Goal: Communication & Community: Answer question/provide support

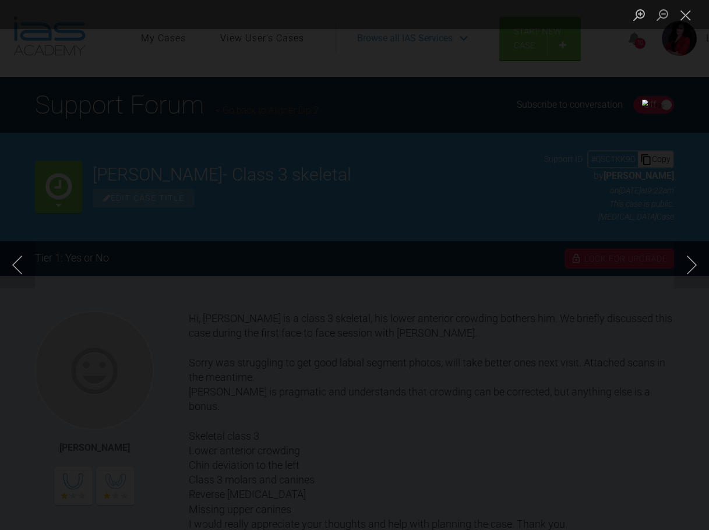
scroll to position [484, 0]
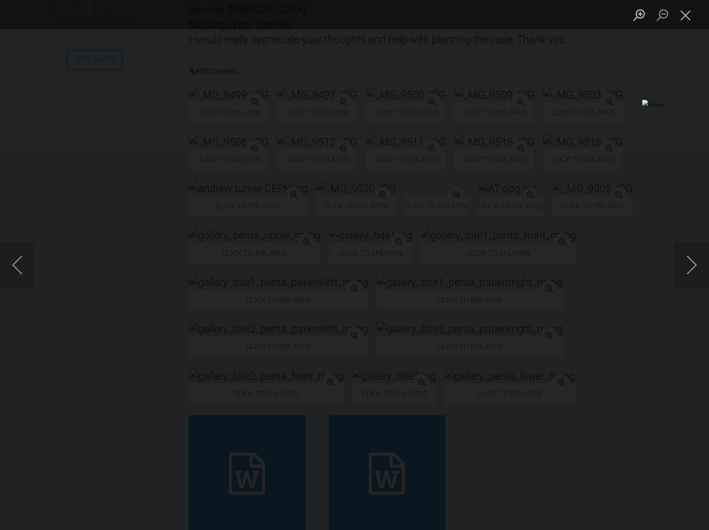
click at [324, 257] on img "Lightbox" at bounding box center [154, 265] width 442 height 330
click at [679, 10] on button "Close lightbox" at bounding box center [685, 15] width 23 height 20
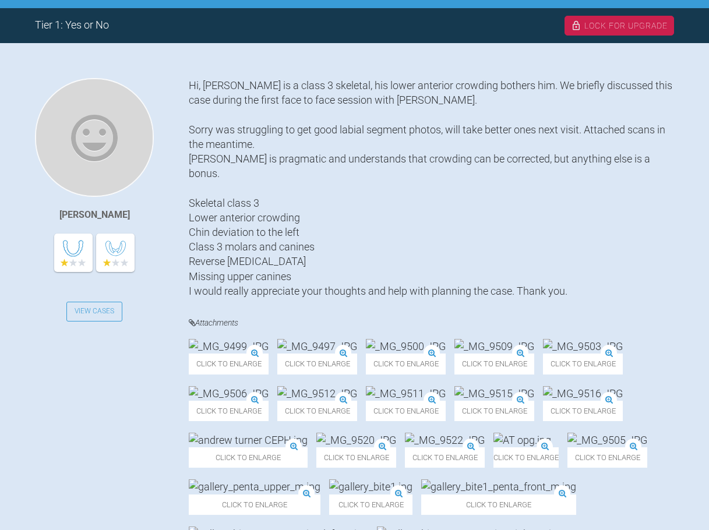
scroll to position [0, 0]
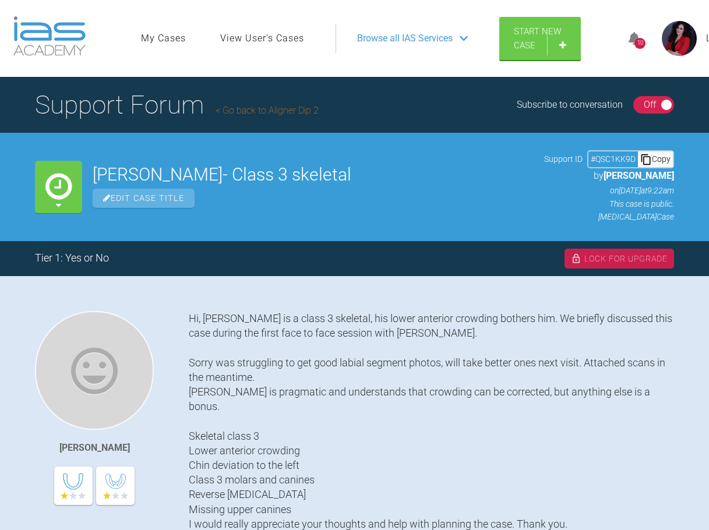
click at [153, 39] on link "My Cases" at bounding box center [163, 38] width 45 height 15
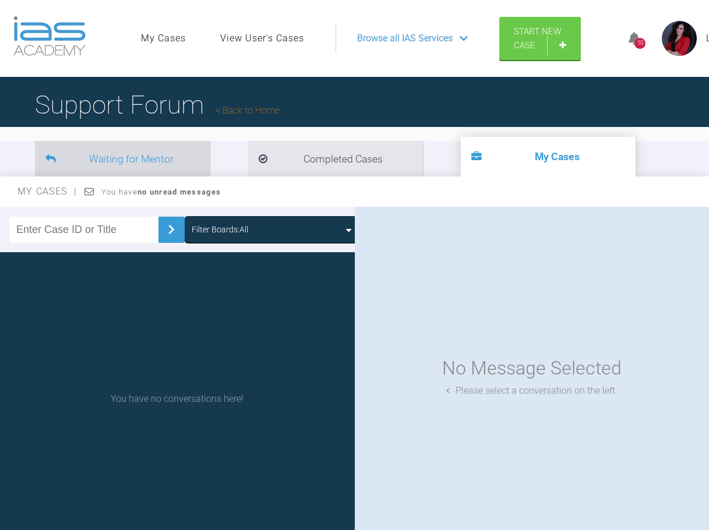
click at [158, 155] on li "Waiting for Mentor" at bounding box center [122, 159] width 175 height 36
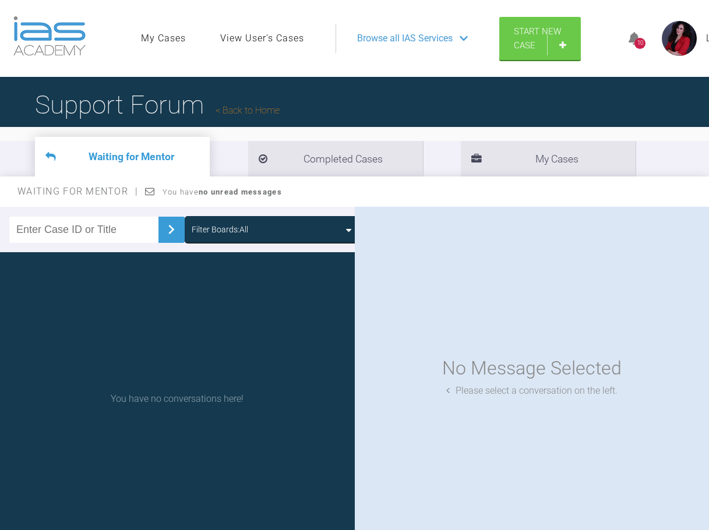
click at [246, 110] on link "Back to Home" at bounding box center [247, 110] width 64 height 11
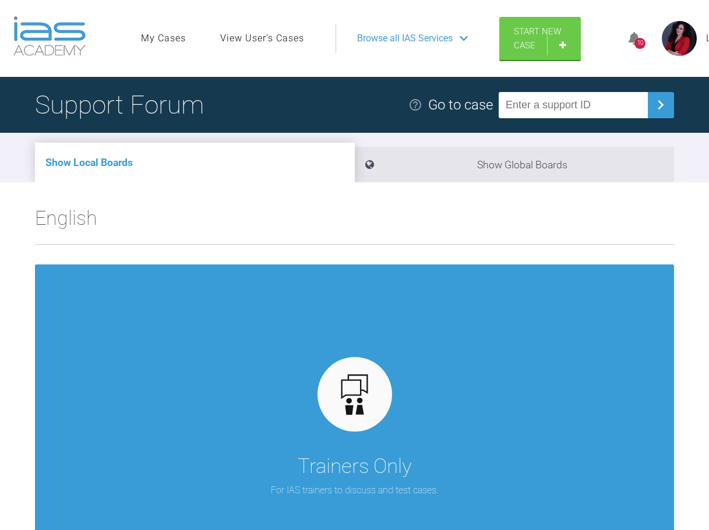
click at [638, 47] on div "10" at bounding box center [639, 43] width 11 height 11
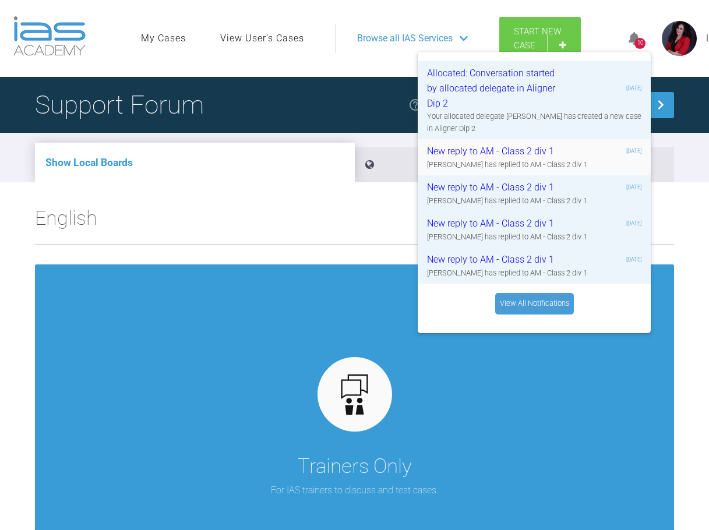
click at [483, 165] on div "Yuliya Khober has replied to AM - Class 2 div 1" at bounding box center [534, 165] width 214 height 12
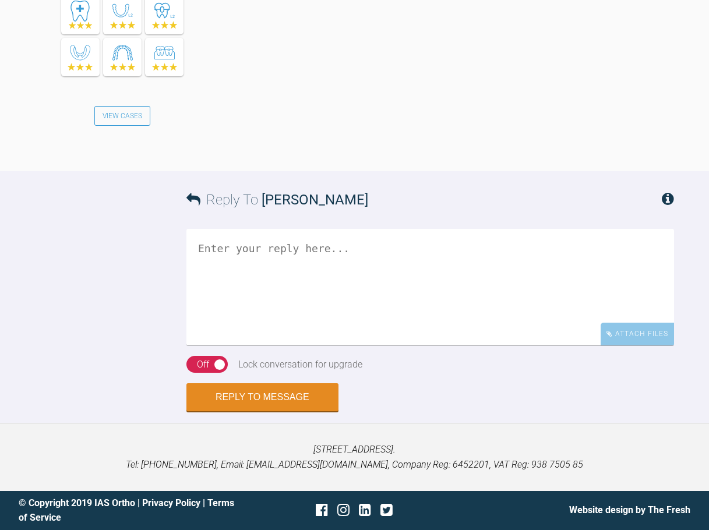
scroll to position [7779, 0]
click at [208, 362] on div "Off" at bounding box center [203, 364] width 12 height 15
click at [325, 302] on textarea at bounding box center [429, 287] width 487 height 116
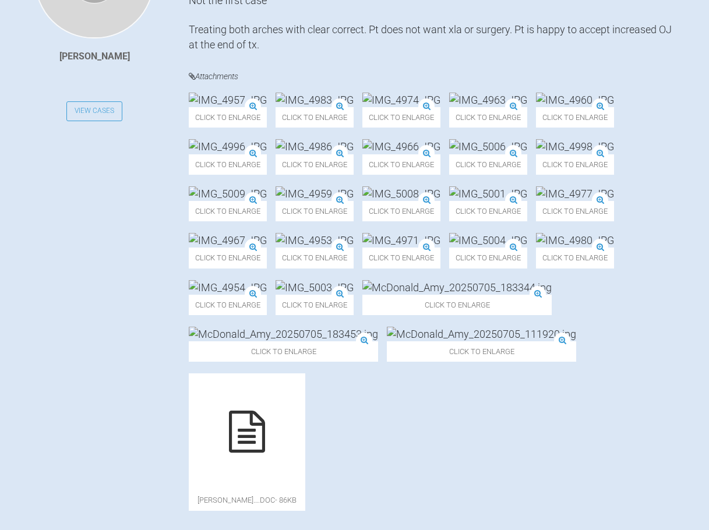
scroll to position [0, 0]
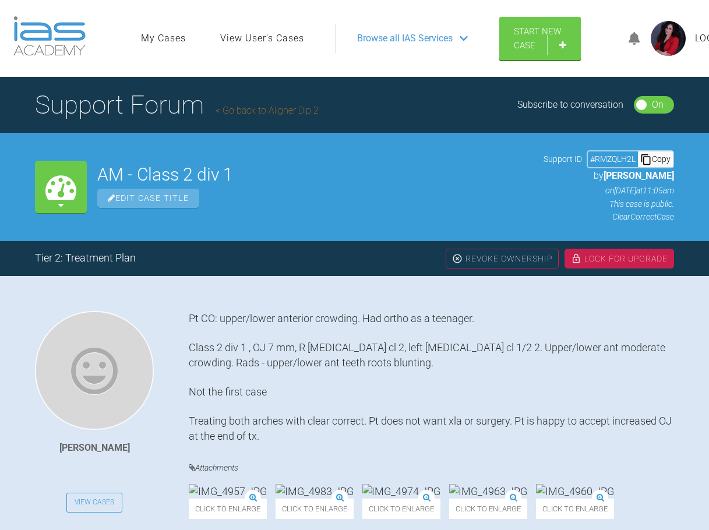
click at [628, 261] on div "Lock For Upgrade" at bounding box center [618, 259] width 109 height 20
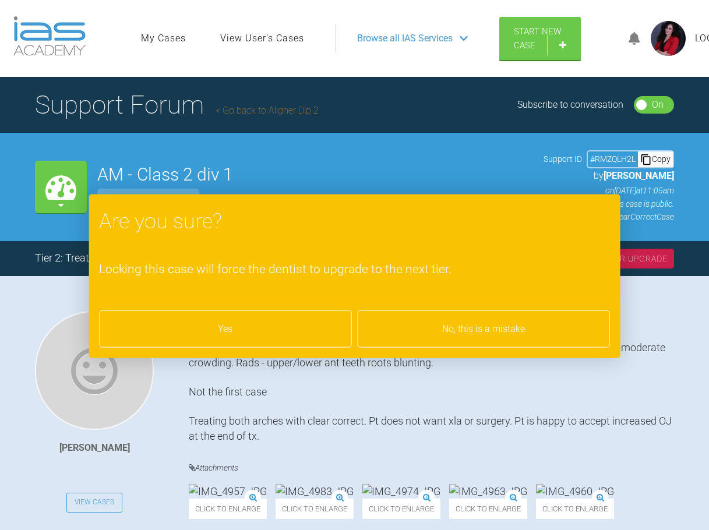
click at [254, 336] on div "Yes" at bounding box center [225, 328] width 252 height 37
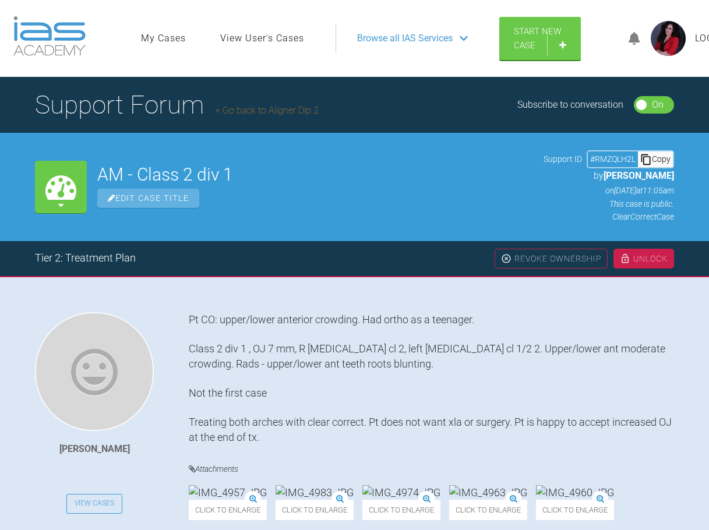
click at [165, 38] on link "My Cases" at bounding box center [163, 38] width 45 height 15
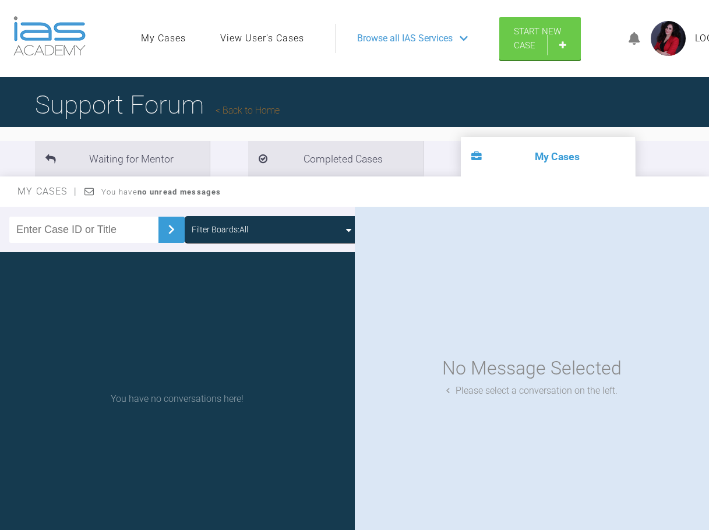
click at [403, 46] on span "Browse all IAS Services" at bounding box center [404, 38] width 95 height 15
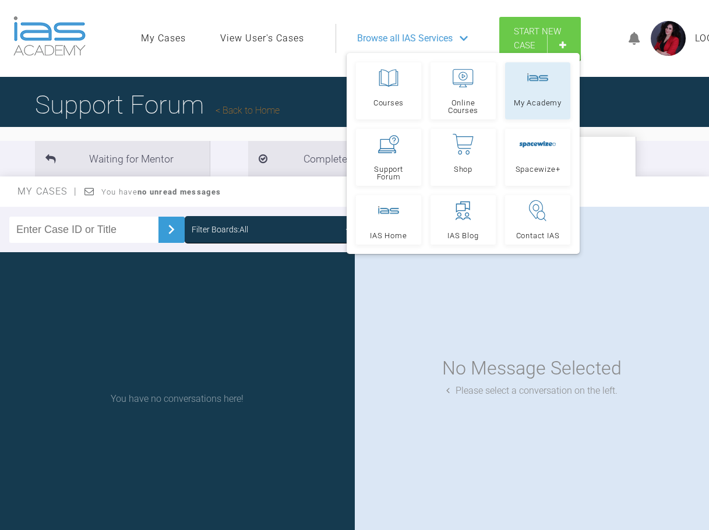
click at [530, 88] on div at bounding box center [537, 78] width 21 height 21
